Goal: Task Accomplishment & Management: Manage account settings

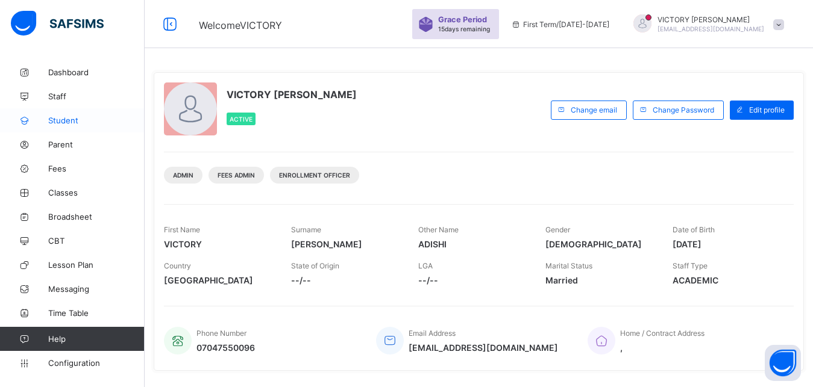
click at [74, 119] on span "Student" at bounding box center [96, 121] width 96 height 10
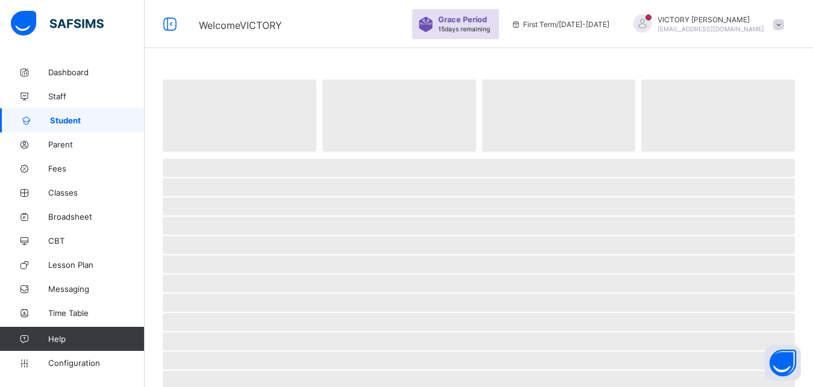
click at [74, 119] on span "Student" at bounding box center [97, 121] width 95 height 10
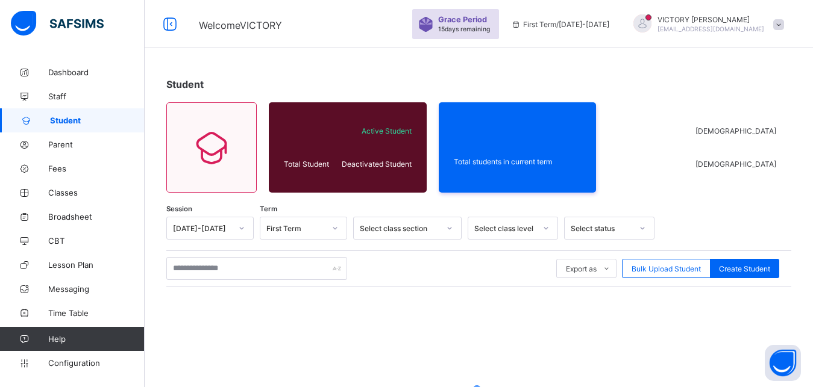
click at [431, 228] on div "Select class section" at bounding box center [400, 228] width 80 height 9
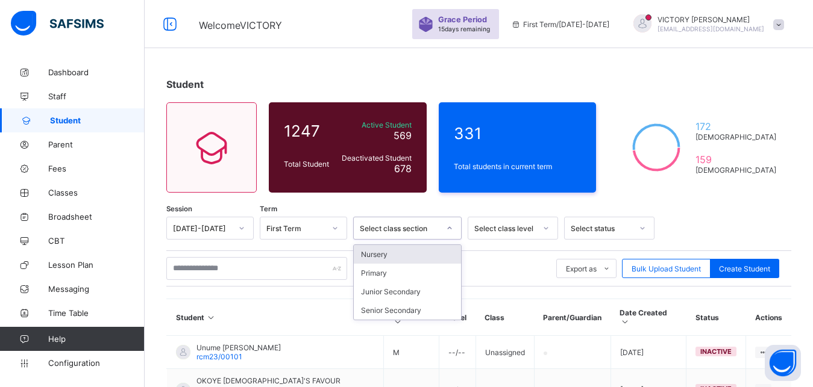
click at [434, 230] on div "Select class section" at bounding box center [400, 228] width 80 height 9
drag, startPoint x: 434, startPoint y: 230, endPoint x: 433, endPoint y: 198, distance: 32.6
click at [424, 229] on div "Select class section" at bounding box center [400, 228] width 80 height 9
click at [394, 277] on div "Primary" at bounding box center [407, 273] width 107 height 19
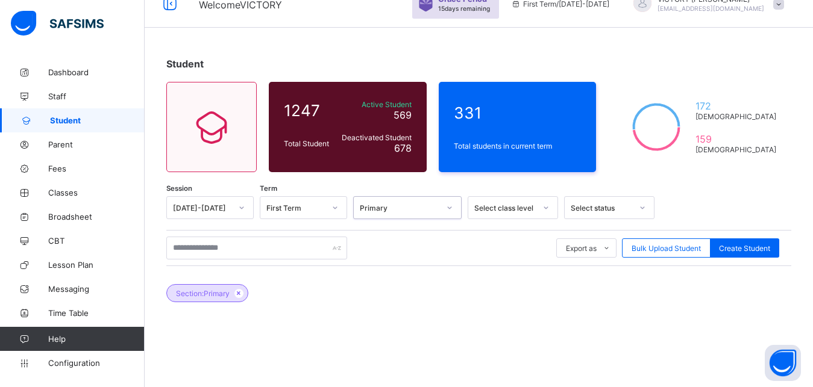
click at [504, 219] on div "Select class level" at bounding box center [513, 207] width 90 height 23
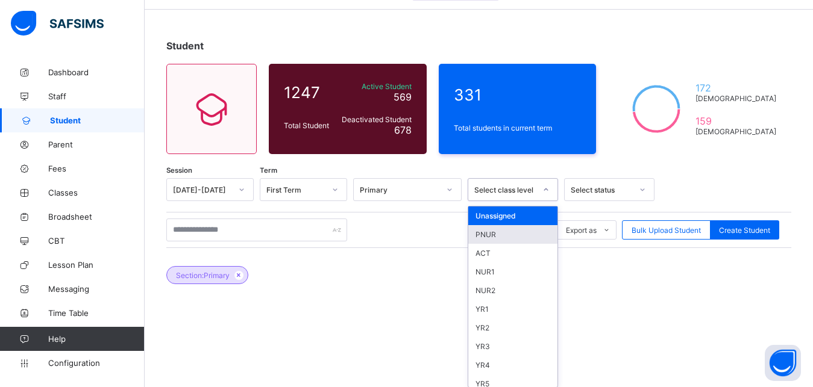
scroll to position [44, 0]
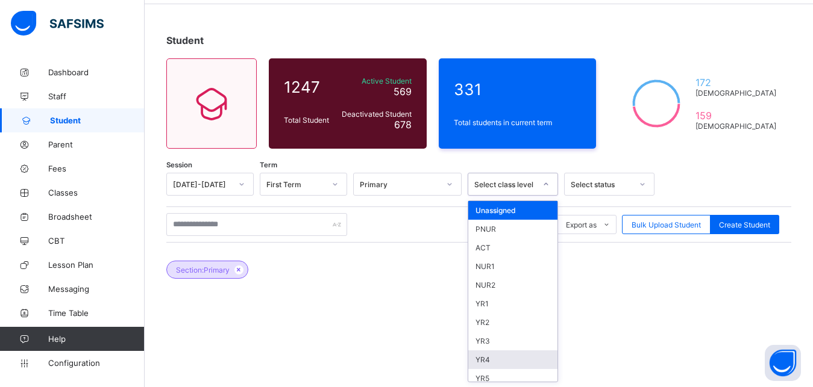
click at [488, 356] on div "YR4" at bounding box center [512, 360] width 89 height 19
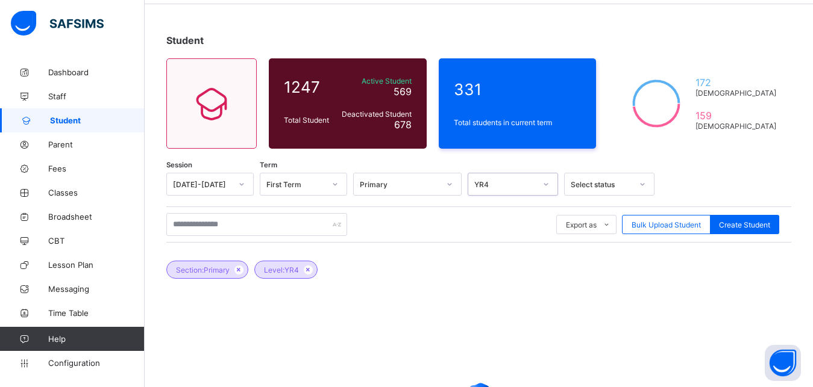
click at [624, 177] on div "Select status" at bounding box center [598, 184] width 66 height 17
click at [616, 247] on div "All" at bounding box center [609, 248] width 89 height 19
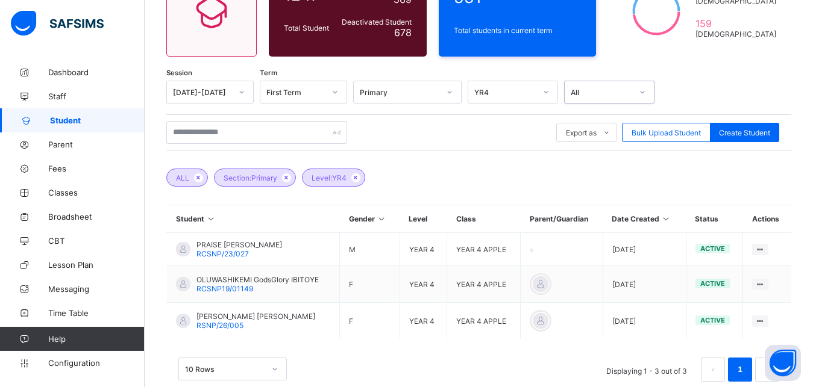
scroll to position [161, 0]
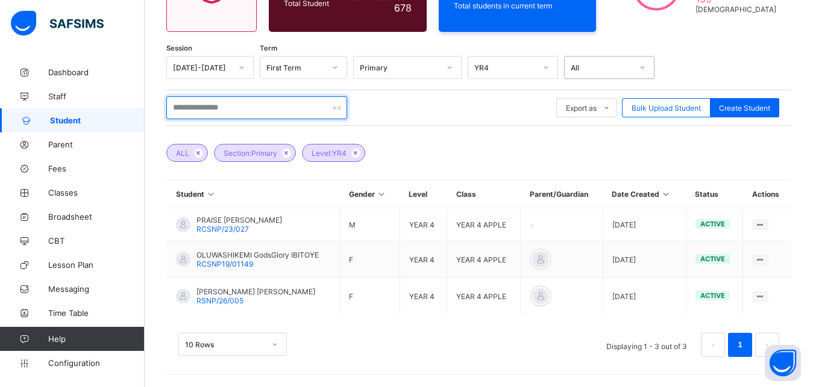
click at [289, 109] on input "text" at bounding box center [256, 107] width 181 height 23
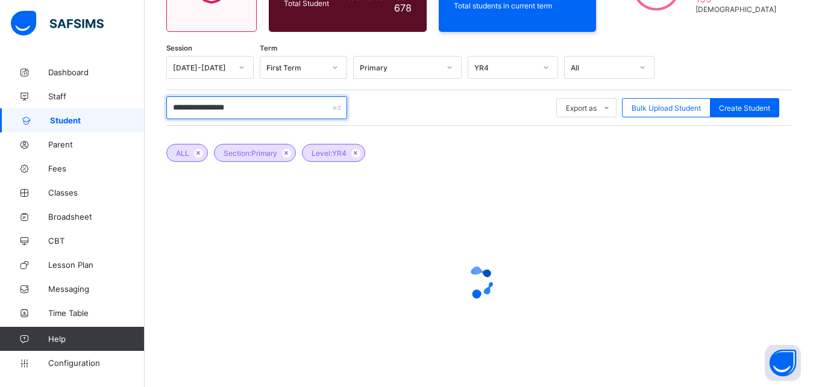
type input "**********"
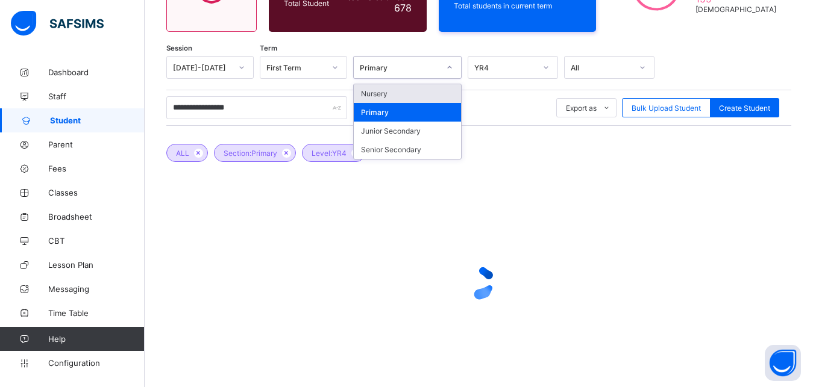
click at [455, 72] on div at bounding box center [449, 67] width 20 height 19
click at [513, 69] on div "YR4" at bounding box center [504, 67] width 61 height 9
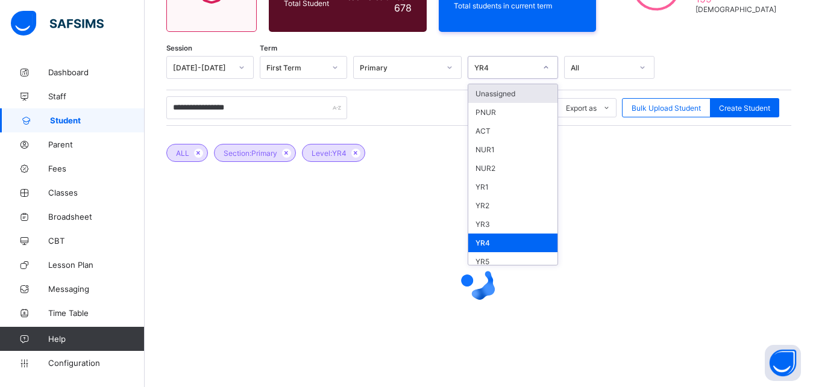
click at [524, 90] on div "Unassigned" at bounding box center [512, 93] width 89 height 19
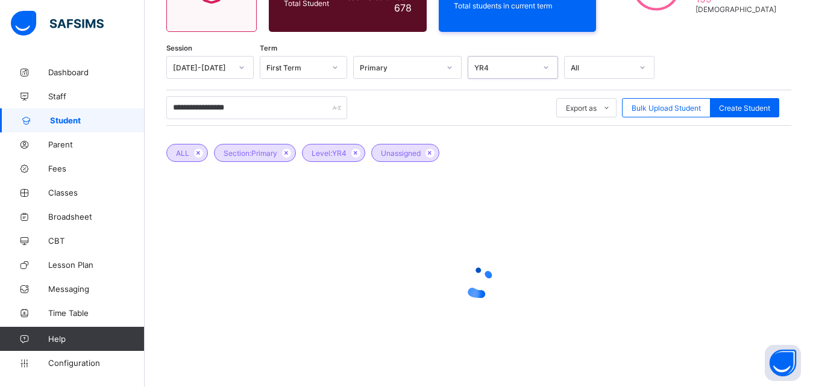
click at [584, 71] on div "All" at bounding box center [601, 67] width 61 height 9
click at [520, 119] on div "**********" at bounding box center [478, 108] width 625 height 36
click at [520, 121] on div "**********" at bounding box center [478, 108] width 625 height 36
click at [85, 69] on span "Dashboard" at bounding box center [96, 72] width 96 height 10
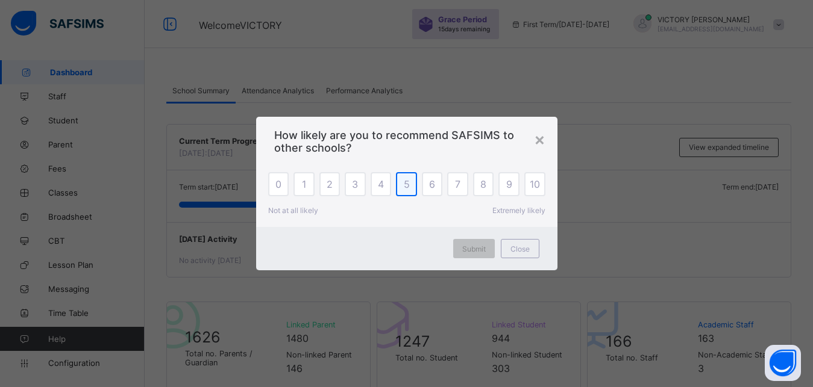
click at [398, 192] on div "5" at bounding box center [406, 184] width 21 height 24
click at [478, 249] on span "Submit" at bounding box center [474, 249] width 24 height 9
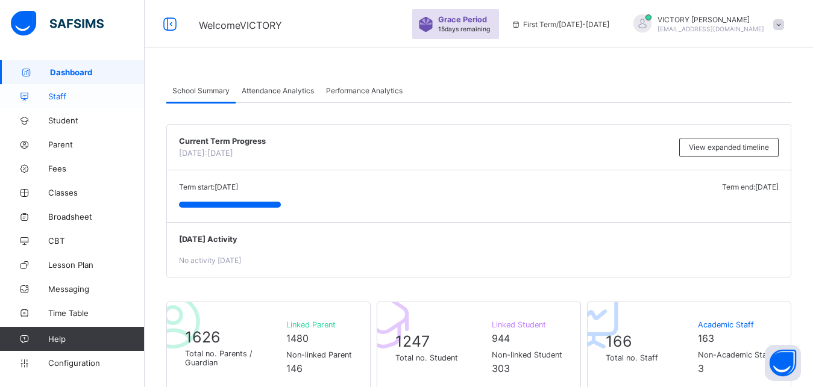
click at [69, 102] on link "Staff" at bounding box center [72, 96] width 145 height 24
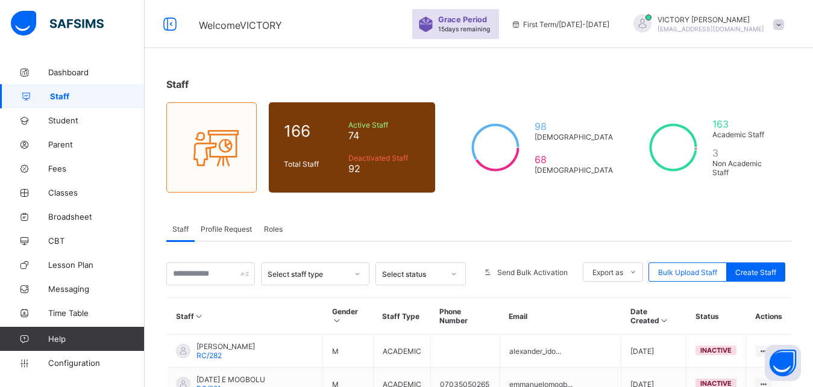
click at [66, 86] on link "Staff" at bounding box center [72, 96] width 145 height 24
click at [66, 121] on span "Student" at bounding box center [96, 121] width 96 height 10
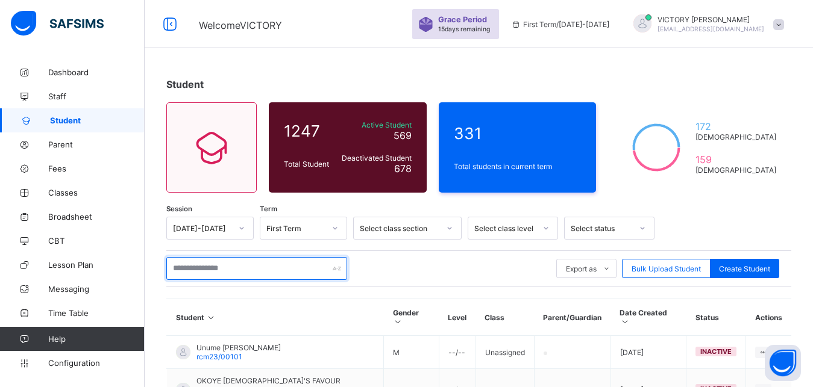
click at [193, 269] on input "text" at bounding box center [256, 268] width 181 height 23
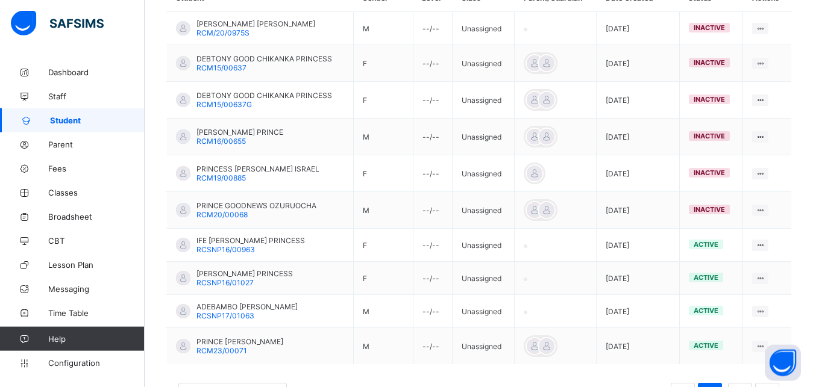
scroll to position [365, 0]
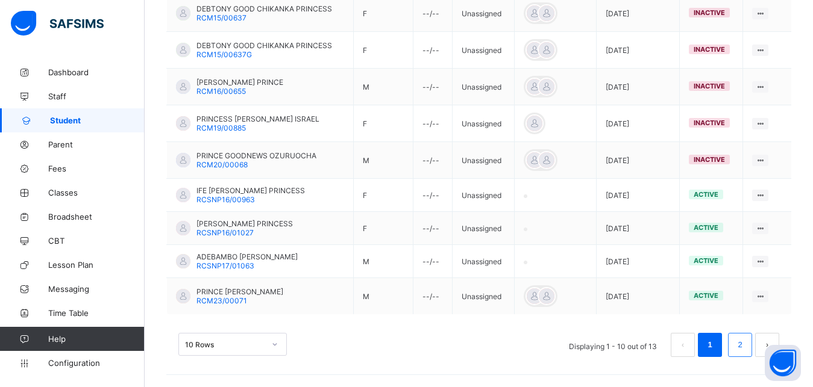
type input "**********"
click at [745, 350] on link "2" at bounding box center [739, 345] width 11 height 16
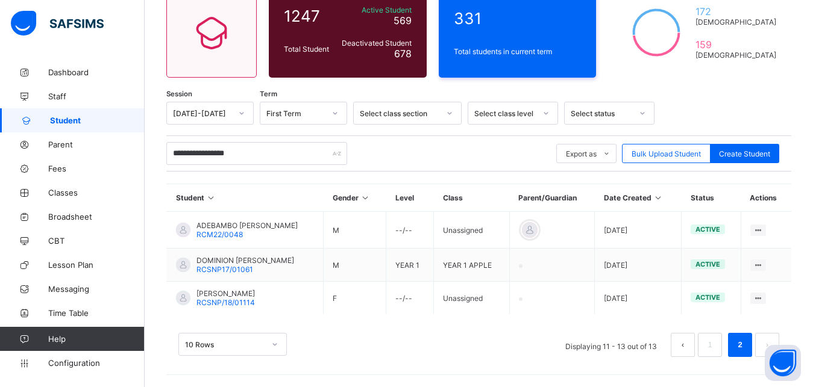
scroll to position [115, 0]
click at [715, 348] on link "1" at bounding box center [709, 345] width 11 height 16
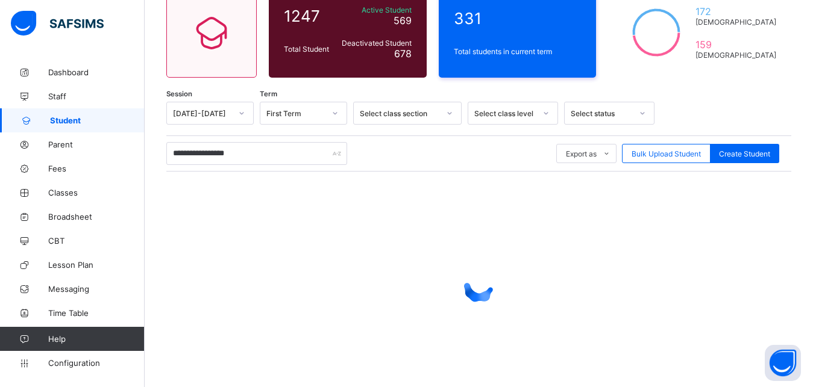
click at [719, 349] on div at bounding box center [478, 286] width 625 height 229
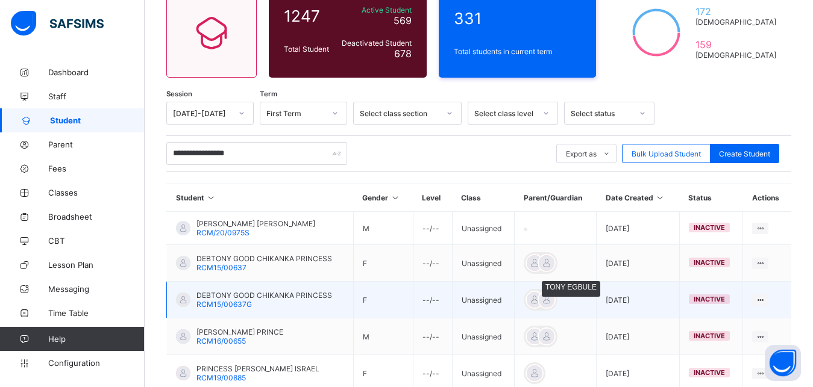
click at [548, 307] on div at bounding box center [546, 300] width 18 height 18
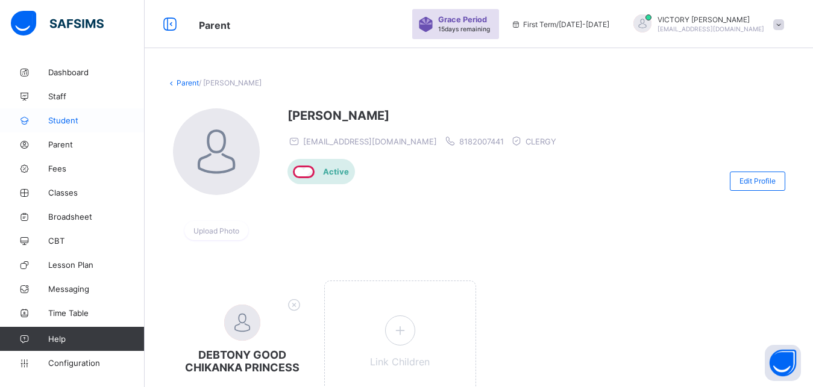
click at [68, 125] on span "Student" at bounding box center [96, 121] width 96 height 10
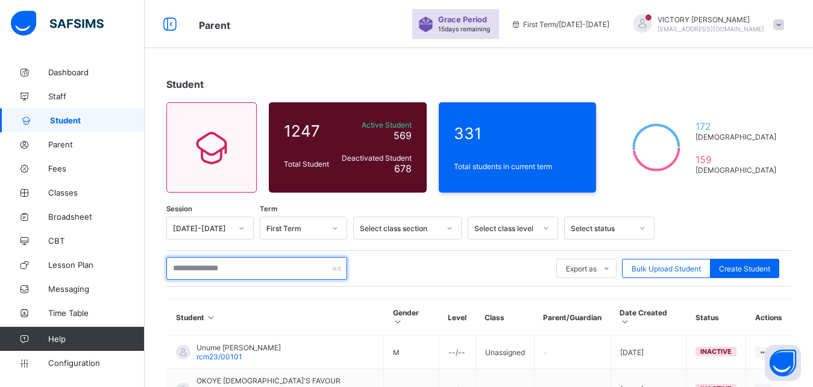
click at [237, 263] on input "text" at bounding box center [256, 268] width 181 height 23
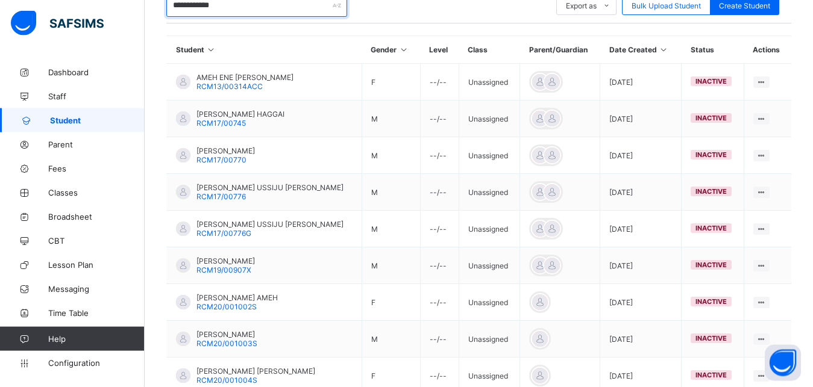
scroll to position [256, 0]
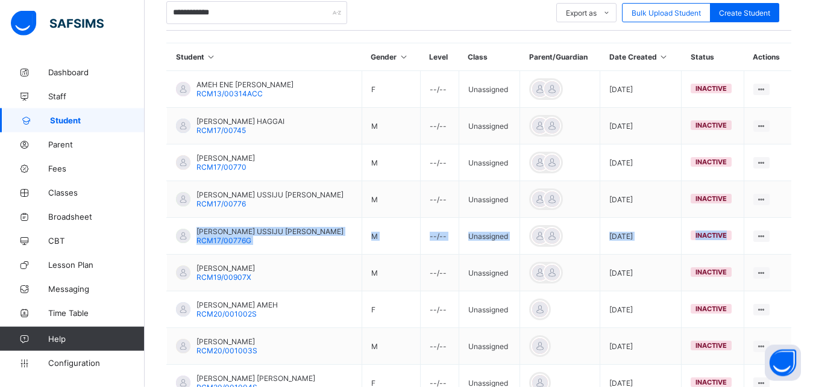
drag, startPoint x: 808, startPoint y: 205, endPoint x: 816, endPoint y: 245, distance: 40.7
click at [813, 245] on html "**********" at bounding box center [406, 127] width 813 height 767
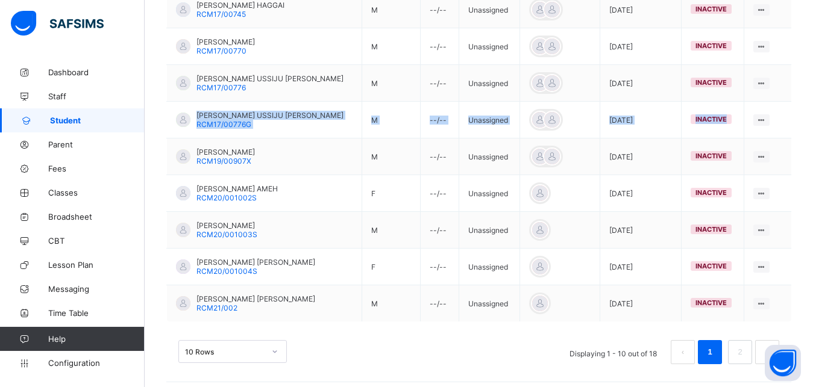
scroll to position [380, 0]
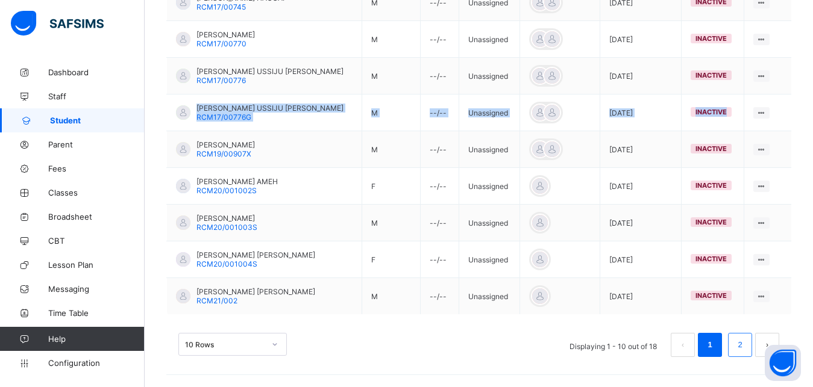
click at [745, 351] on link "2" at bounding box center [739, 345] width 11 height 16
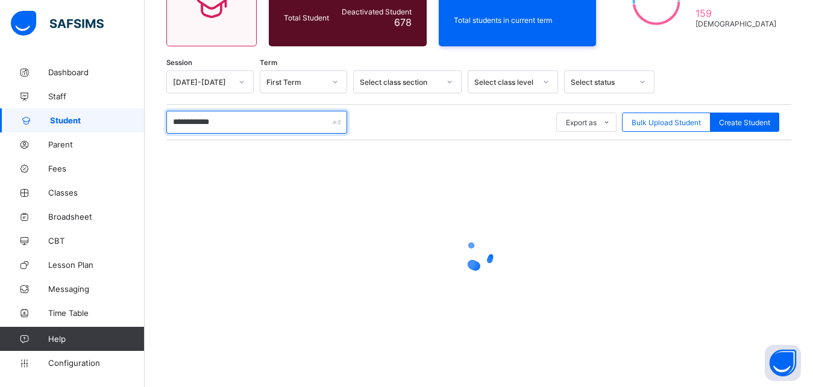
click at [239, 124] on input "**********" at bounding box center [256, 122] width 181 height 23
type input "********"
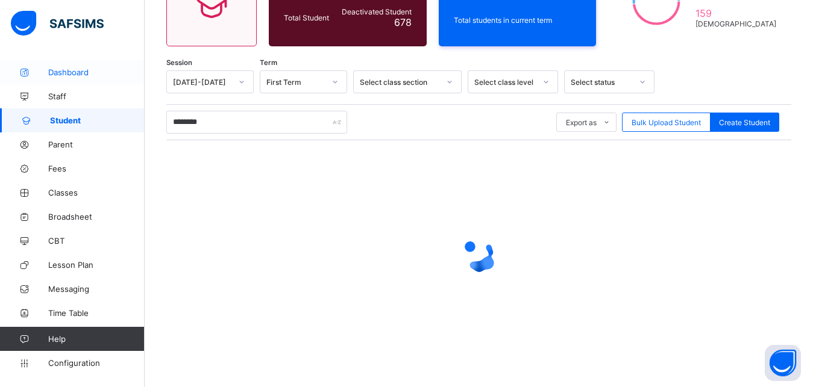
click at [69, 75] on span "Dashboard" at bounding box center [96, 72] width 96 height 10
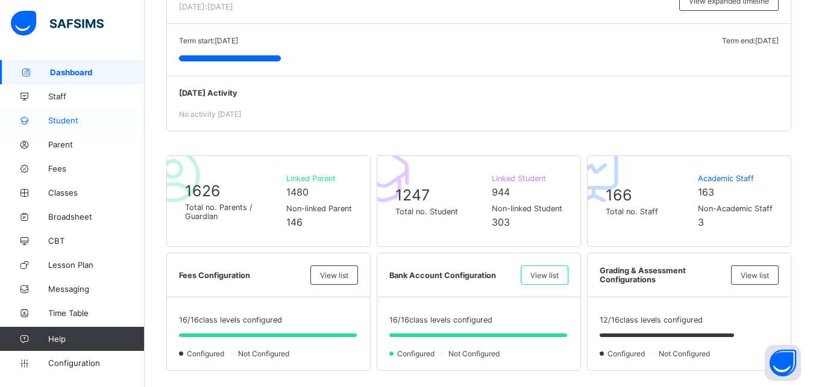
click at [84, 114] on link "Student" at bounding box center [72, 120] width 145 height 24
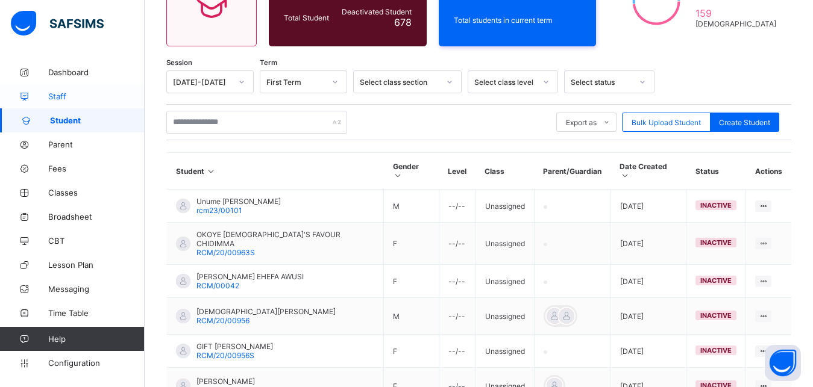
click at [142, 99] on span "Staff" at bounding box center [96, 97] width 96 height 10
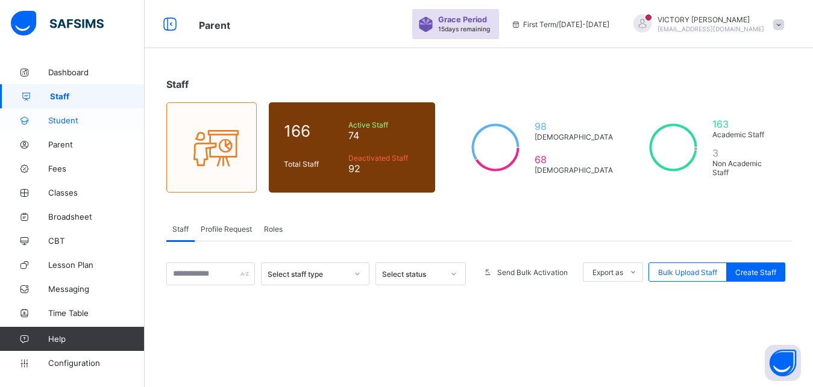
click at [82, 128] on link "Student" at bounding box center [72, 120] width 145 height 24
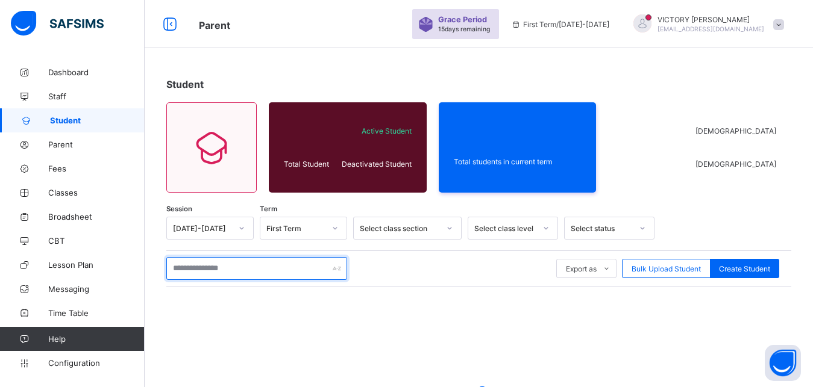
click at [207, 266] on input "text" at bounding box center [256, 268] width 181 height 23
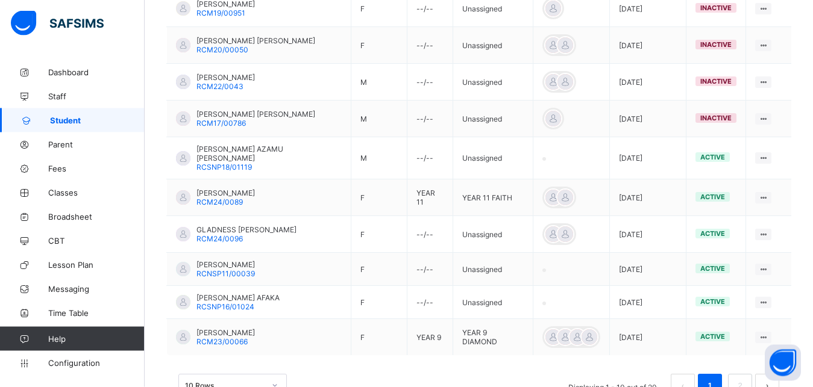
scroll to position [339, 0]
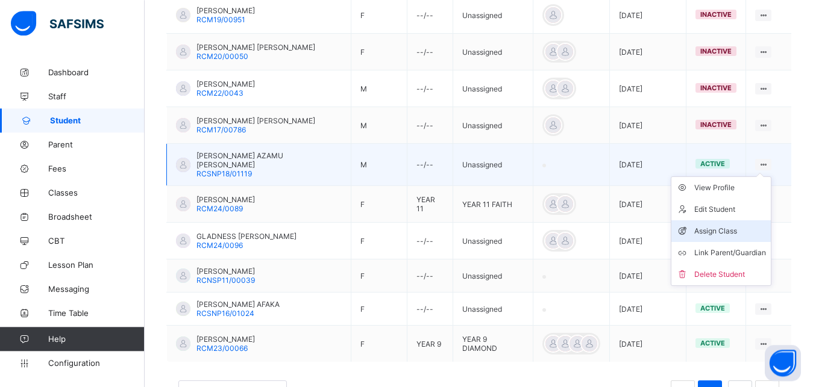
click at [729, 225] on div "Assign Class" at bounding box center [730, 231] width 72 height 12
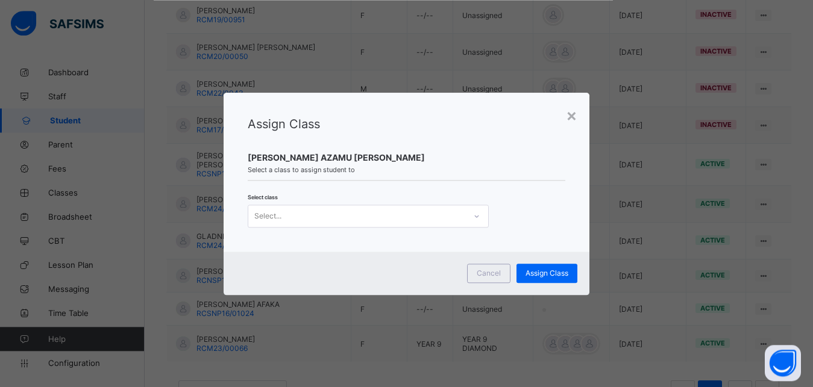
click at [418, 212] on div "Select..." at bounding box center [356, 216] width 217 height 17
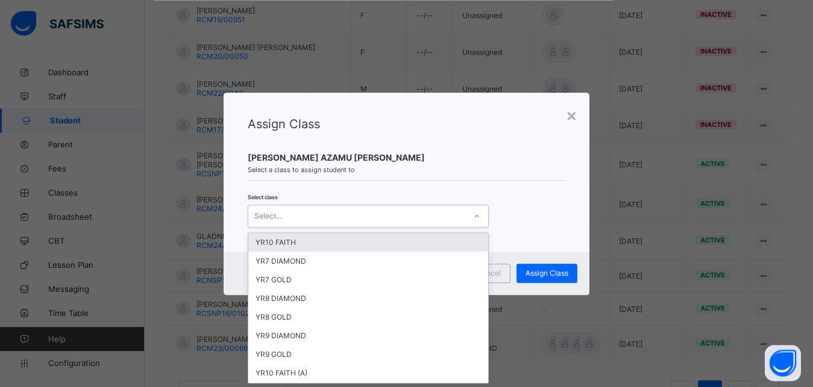
click at [443, 207] on div "Select..." at bounding box center [368, 216] width 241 height 23
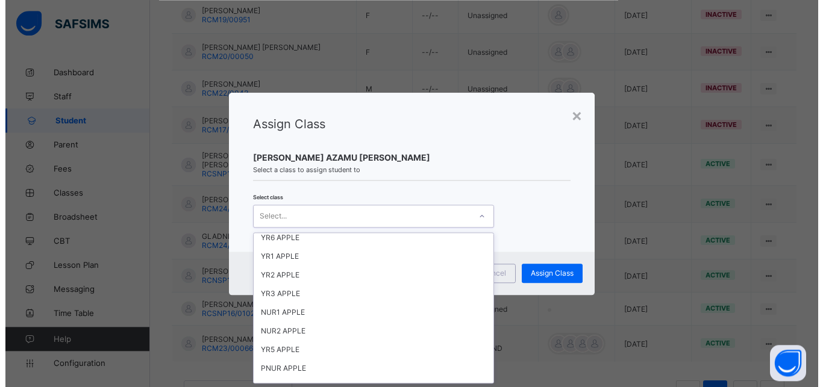
scroll to position [280, 0]
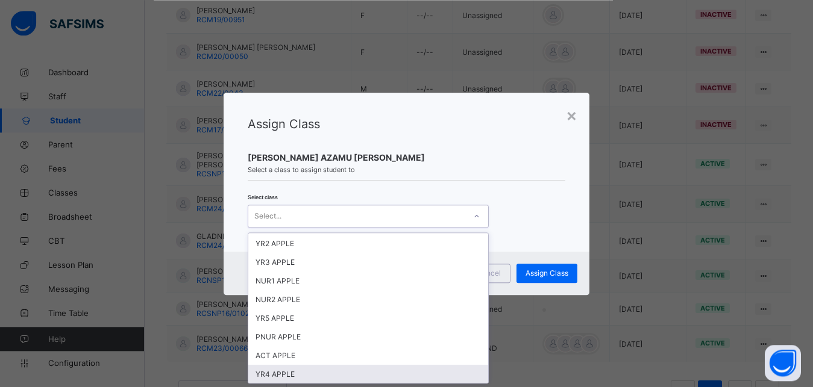
click at [333, 373] on div "YR4 APPLE" at bounding box center [368, 374] width 240 height 19
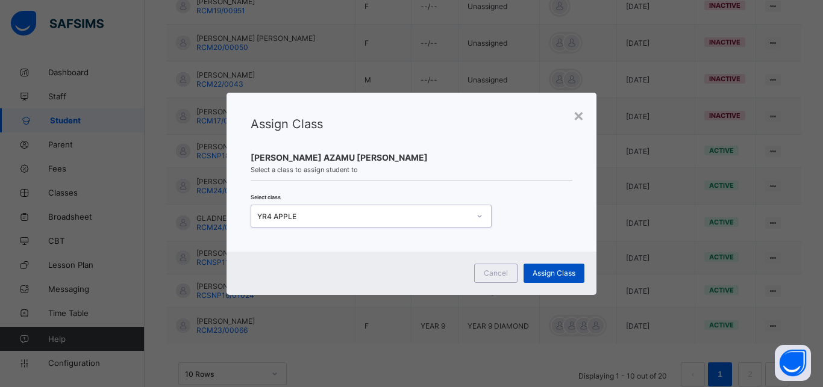
click at [552, 274] on span "Assign Class" at bounding box center [554, 273] width 43 height 9
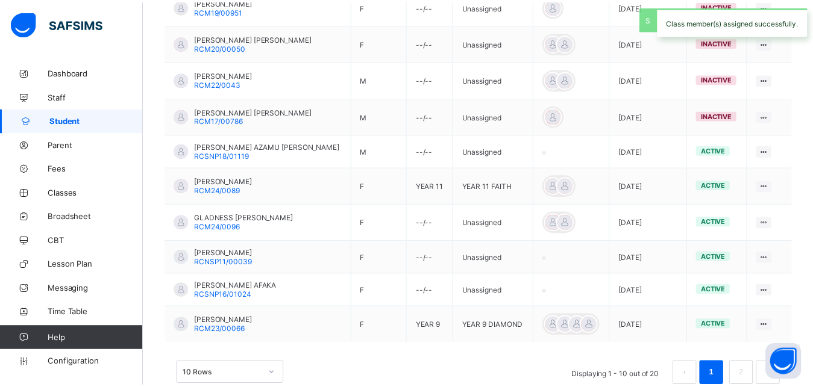
scroll to position [146, 0]
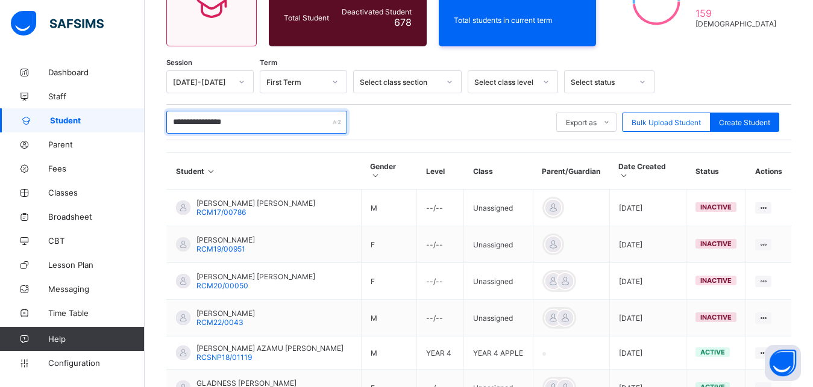
click at [272, 121] on input "**********" at bounding box center [256, 122] width 181 height 23
type input "*"
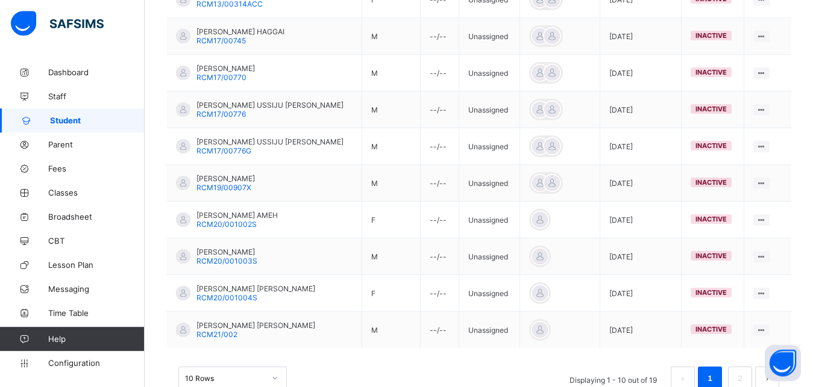
scroll to position [380, 0]
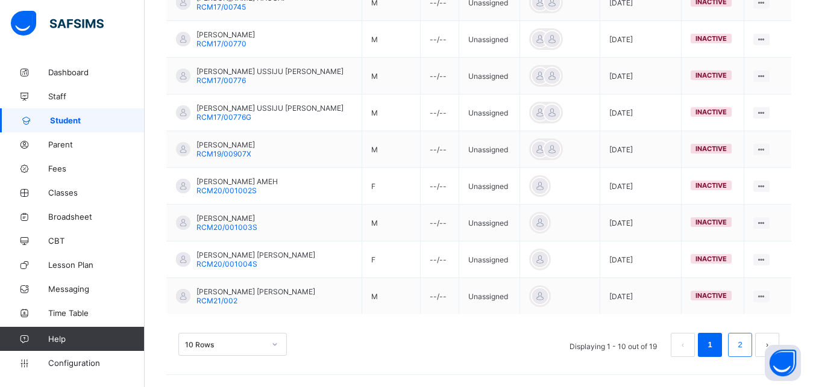
click at [745, 343] on link "2" at bounding box center [739, 345] width 11 height 16
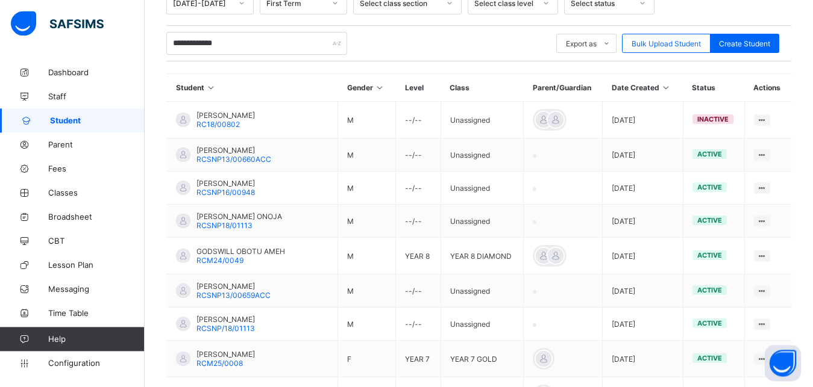
scroll to position [226, 0]
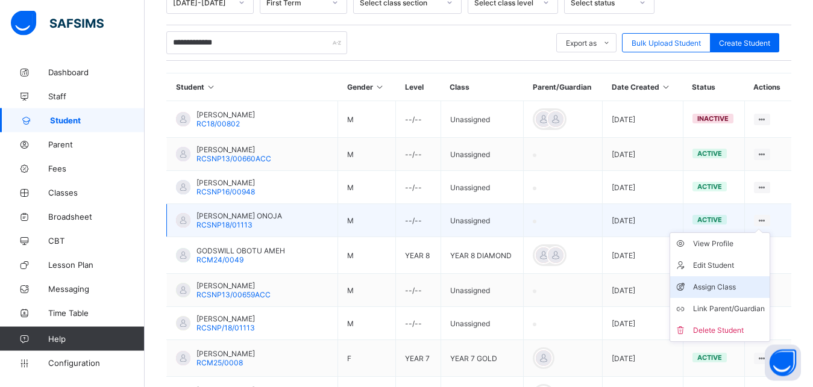
click at [718, 289] on div "Assign Class" at bounding box center [729, 287] width 72 height 12
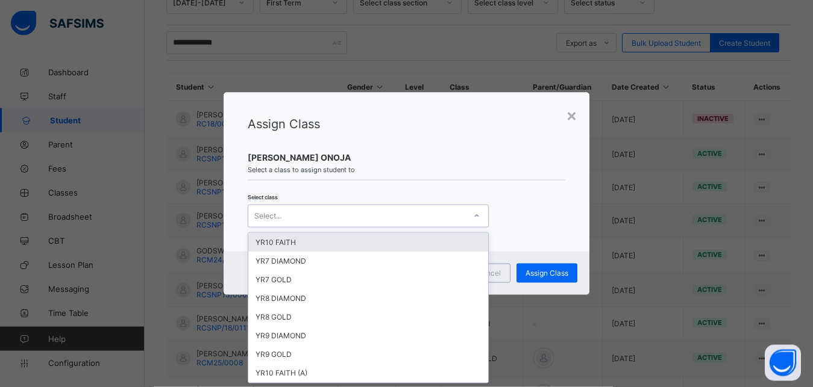
click at [461, 215] on div "Select..." at bounding box center [356, 216] width 217 height 17
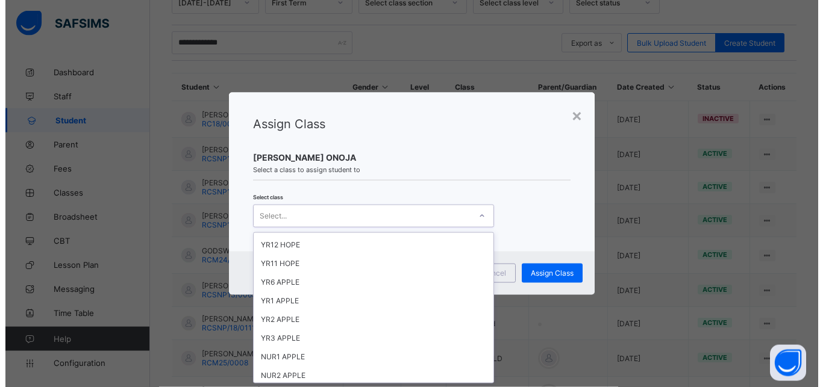
scroll to position [280, 0]
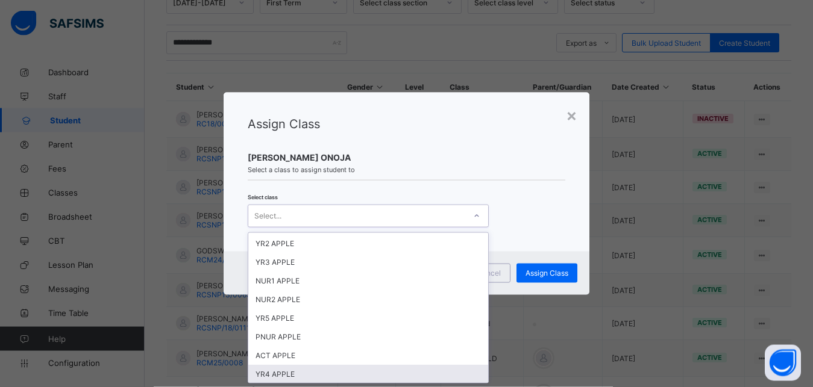
click at [436, 374] on div "YR4 APPLE" at bounding box center [368, 374] width 240 height 19
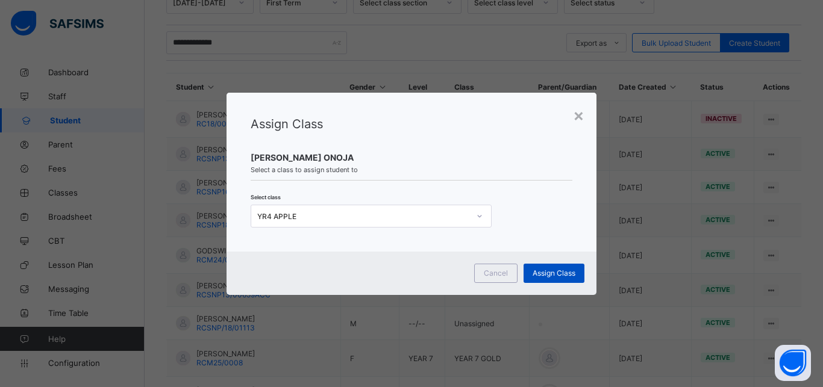
click at [559, 271] on span "Assign Class" at bounding box center [554, 273] width 43 height 9
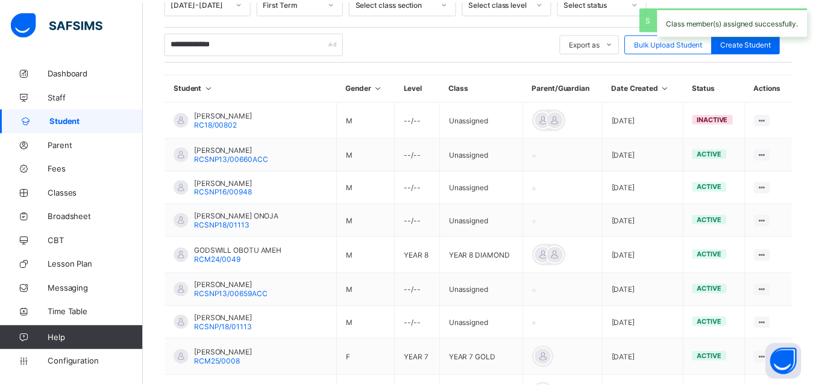
scroll to position [146, 0]
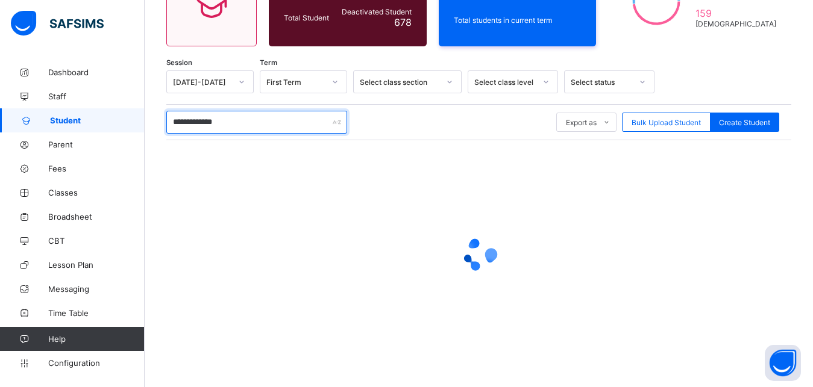
click at [272, 128] on input "**********" at bounding box center [256, 122] width 181 height 23
type input "*"
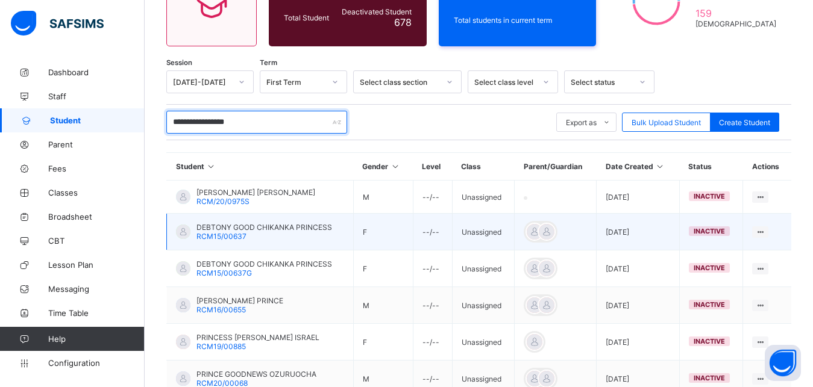
type input "**********"
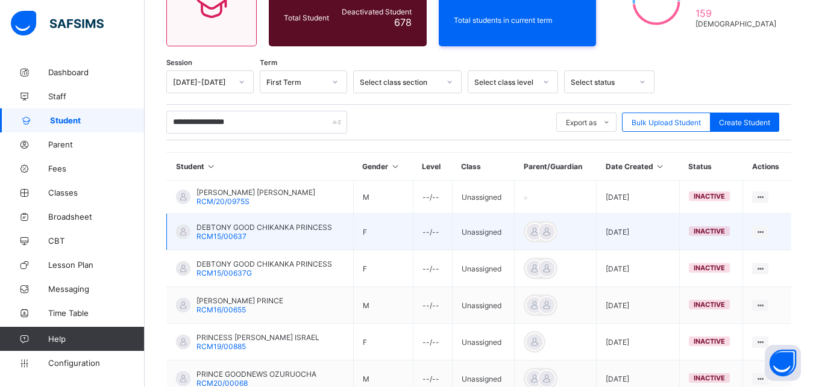
click at [457, 215] on td "Unassigned" at bounding box center [483, 232] width 63 height 37
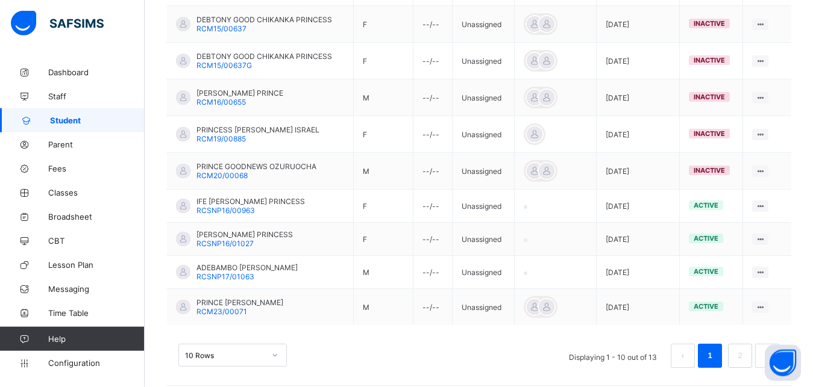
scroll to position [365, 0]
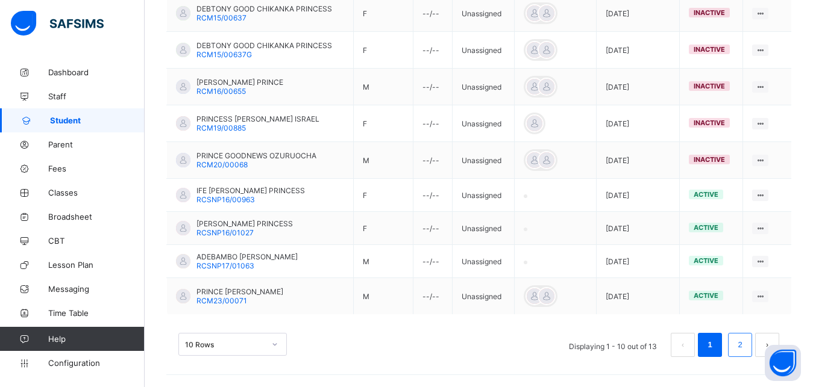
click at [745, 347] on link "2" at bounding box center [739, 345] width 11 height 16
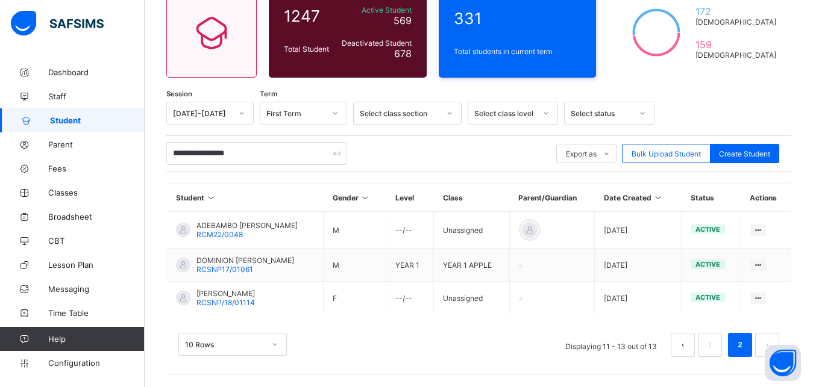
scroll to position [115, 0]
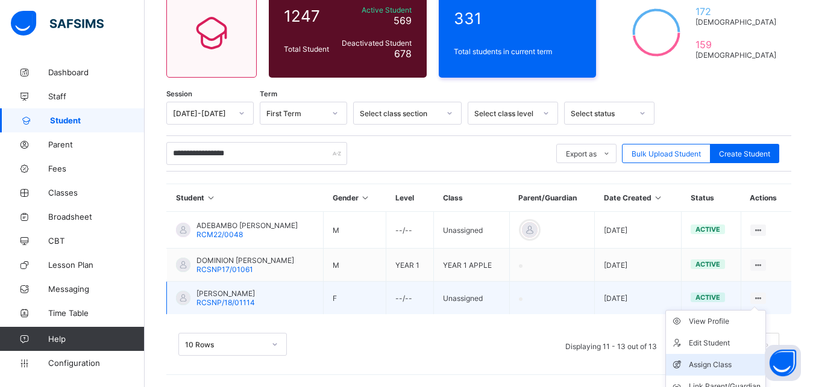
click at [725, 362] on div "Assign Class" at bounding box center [725, 365] width 72 height 12
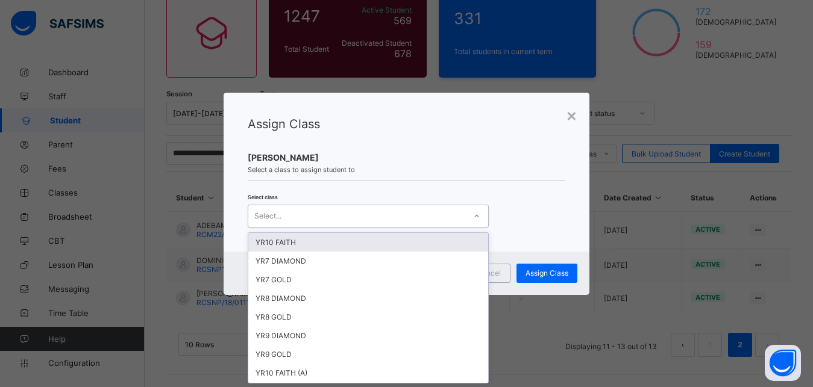
click at [445, 218] on div "Select..." at bounding box center [356, 216] width 217 height 17
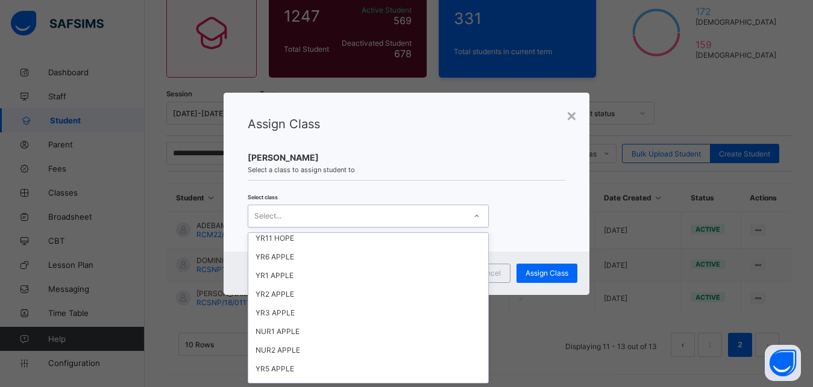
scroll to position [280, 0]
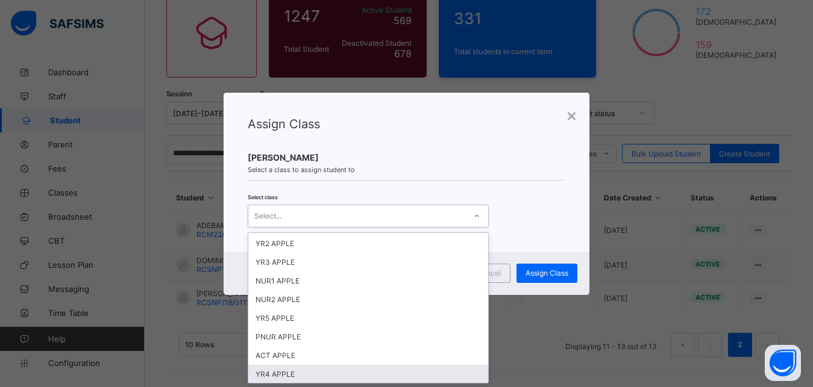
click at [415, 377] on div "YR4 APPLE" at bounding box center [368, 374] width 240 height 19
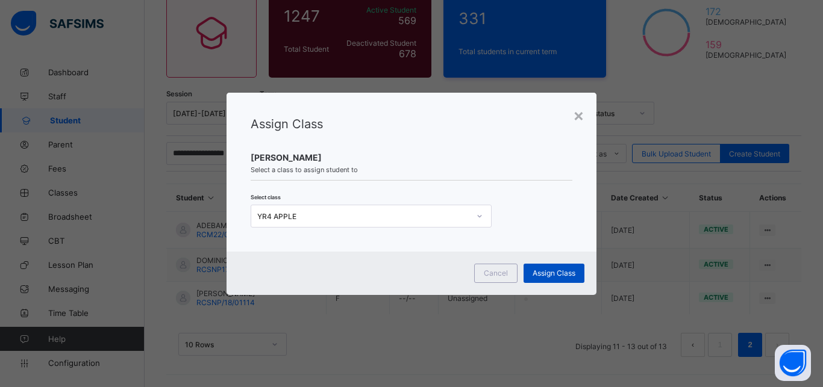
click at [548, 269] on span "Assign Class" at bounding box center [554, 273] width 43 height 9
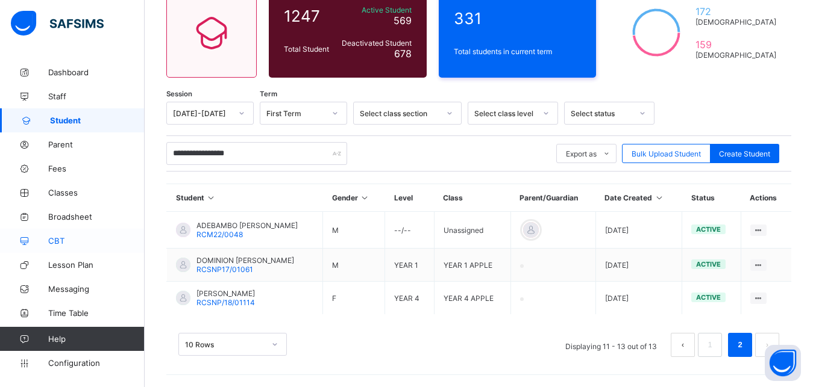
click at [74, 240] on span "CBT" at bounding box center [96, 241] width 96 height 10
